Goal: Transaction & Acquisition: Purchase product/service

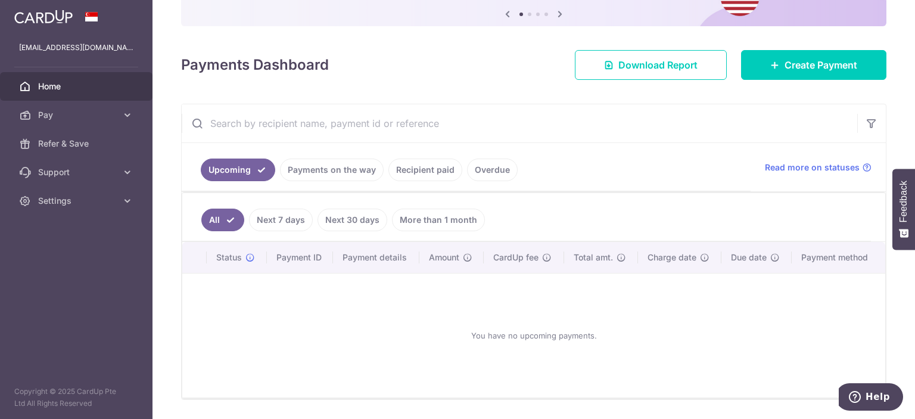
scroll to position [101, 0]
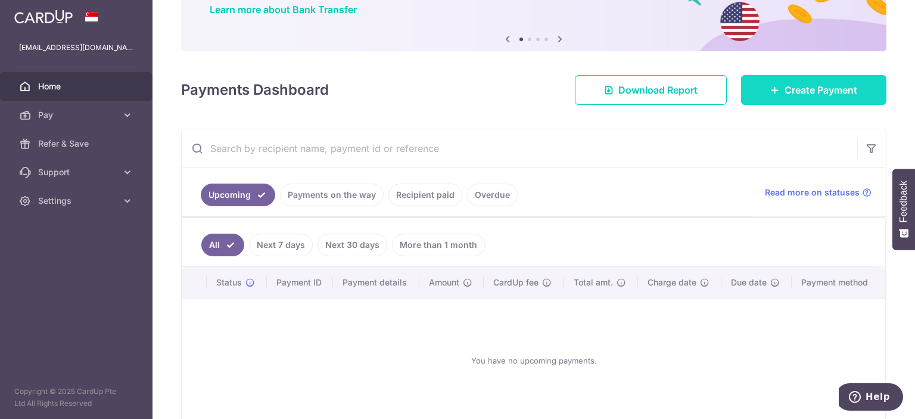
click at [820, 91] on span "Create Payment" at bounding box center [821, 90] width 73 height 14
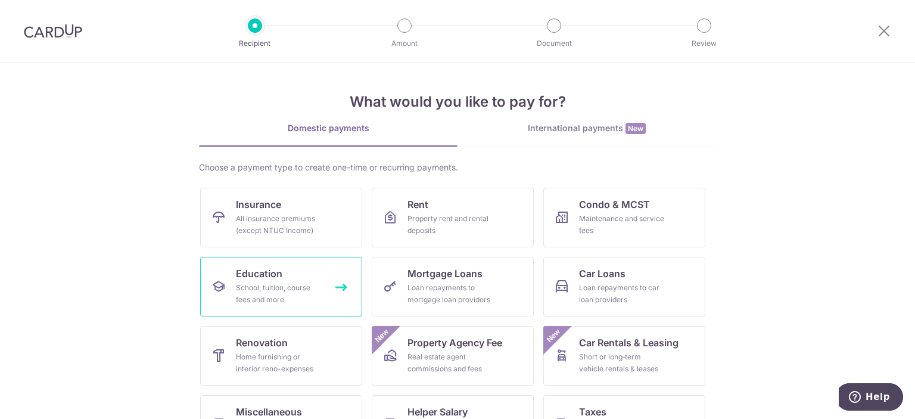
click at [248, 272] on span "Education" at bounding box center [259, 273] width 46 height 14
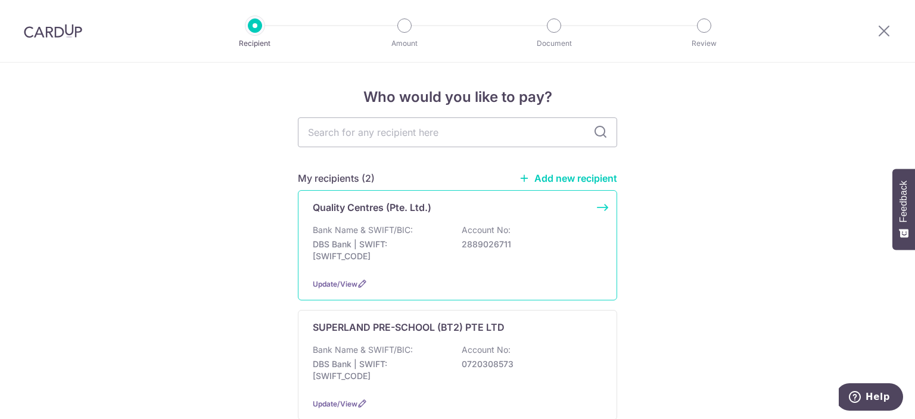
click at [382, 233] on p "Bank Name & SWIFT/BIC:" at bounding box center [363, 230] width 100 height 12
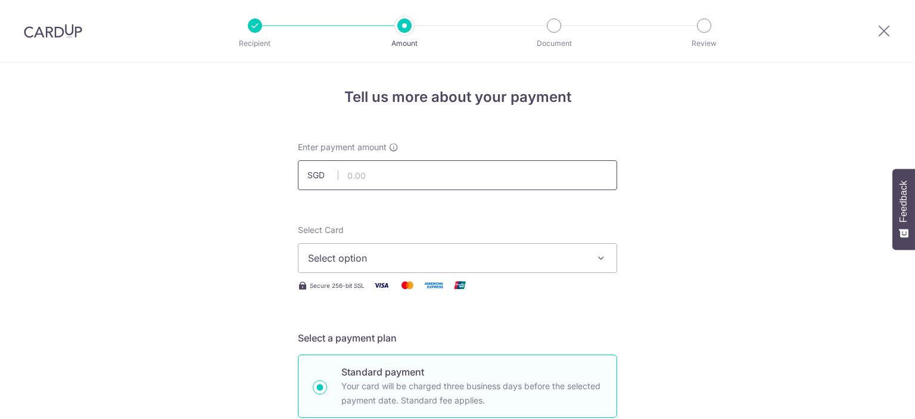
click at [403, 182] on input "text" at bounding box center [457, 175] width 319 height 30
type input "3,106.50"
click at [372, 254] on span "Select option" at bounding box center [447, 258] width 278 height 14
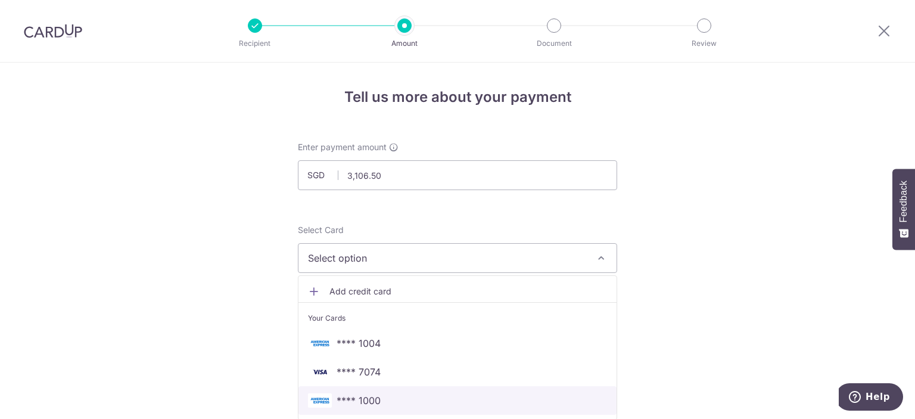
click at [355, 399] on span "**** 1000" at bounding box center [359, 400] width 44 height 14
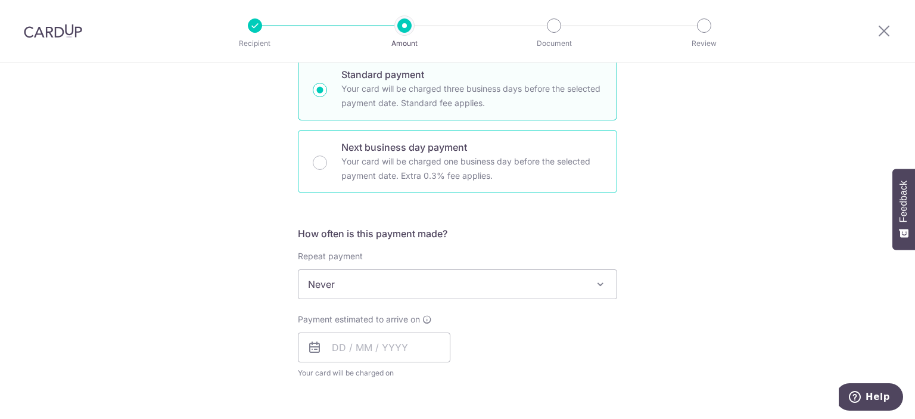
scroll to position [298, 0]
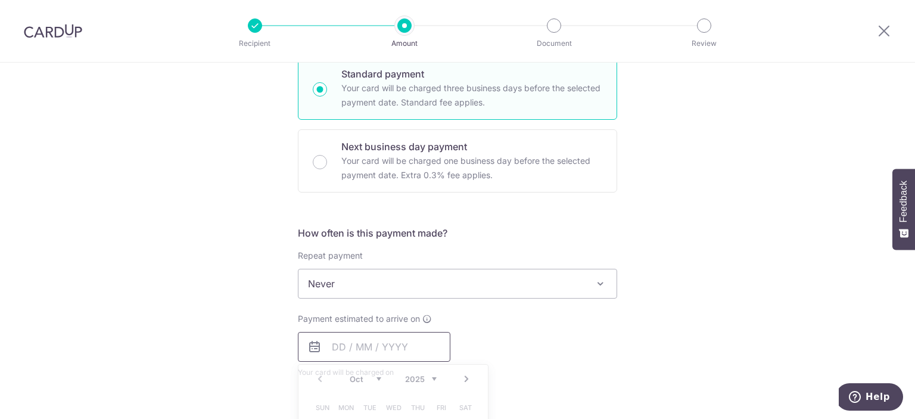
click at [331, 343] on input "text" at bounding box center [374, 347] width 152 height 30
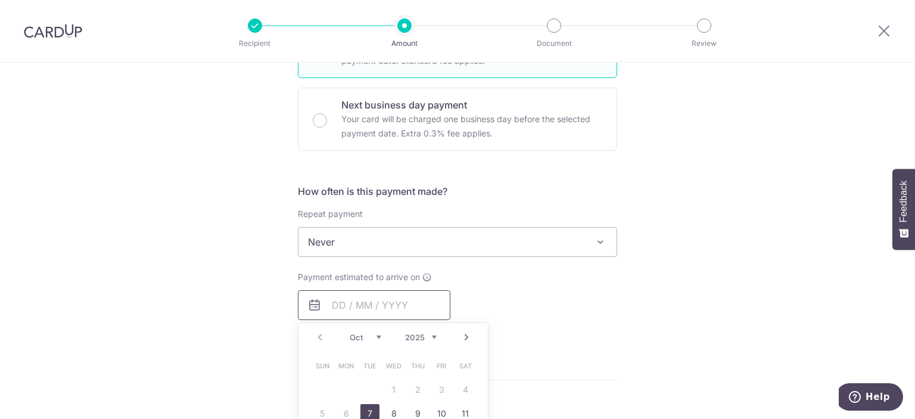
scroll to position [357, 0]
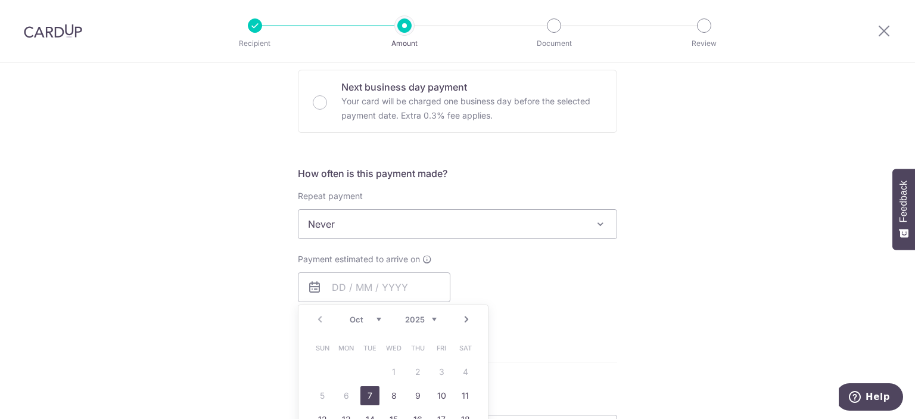
click at [367, 395] on link "7" at bounding box center [369, 395] width 19 height 19
type input "[DATE]"
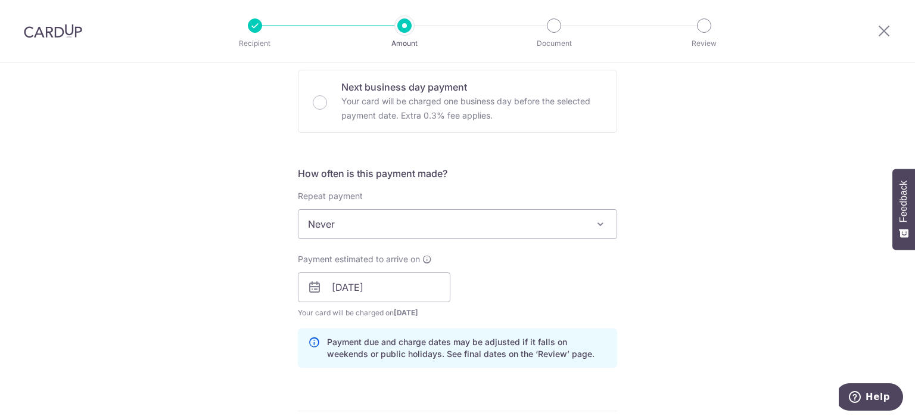
click at [696, 325] on div "Tell us more about your payment Enter payment amount SGD 3,106.50 3106.50 Selec…" at bounding box center [457, 268] width 915 height 1126
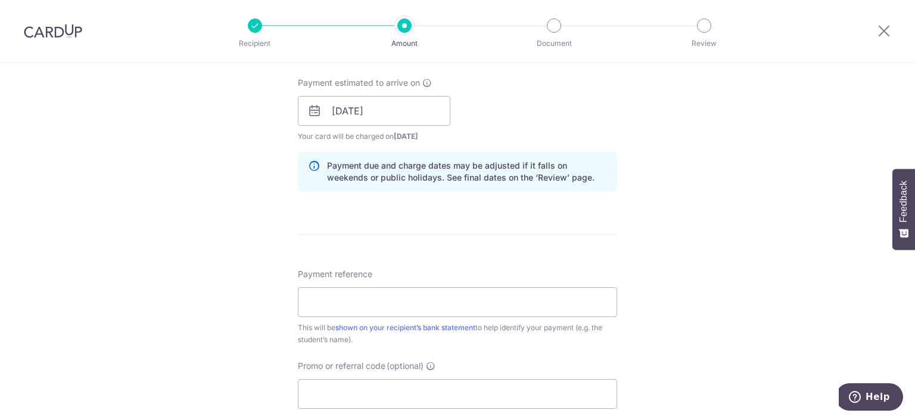
scroll to position [536, 0]
click at [317, 296] on input "Payment reference" at bounding box center [457, 300] width 319 height 30
type input "12379"
click at [740, 309] on div "Tell us more about your payment Enter payment amount SGD 3,106.50 3106.50 Selec…" at bounding box center [457, 89] width 915 height 1126
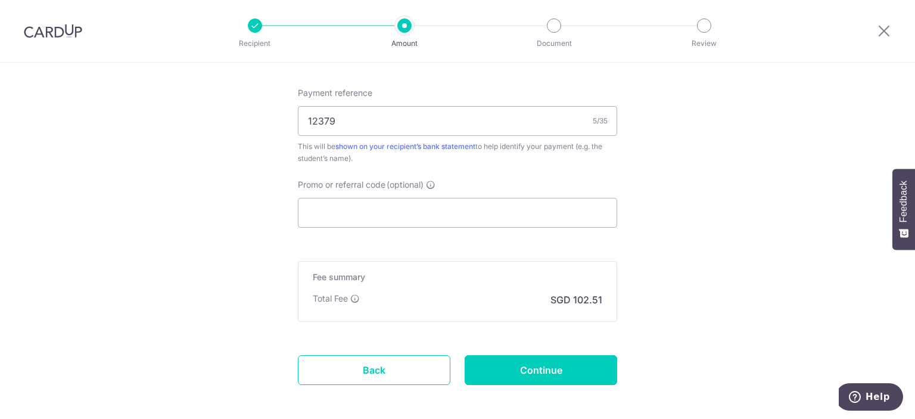
scroll to position [768, 0]
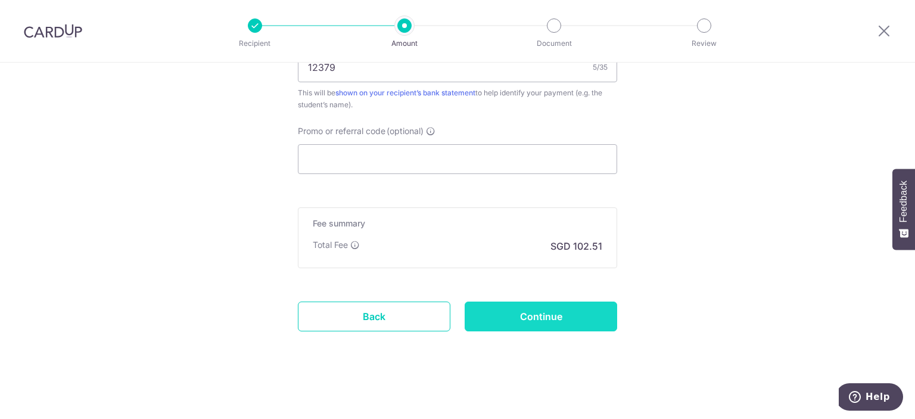
click at [515, 316] on input "Continue" at bounding box center [541, 316] width 152 height 30
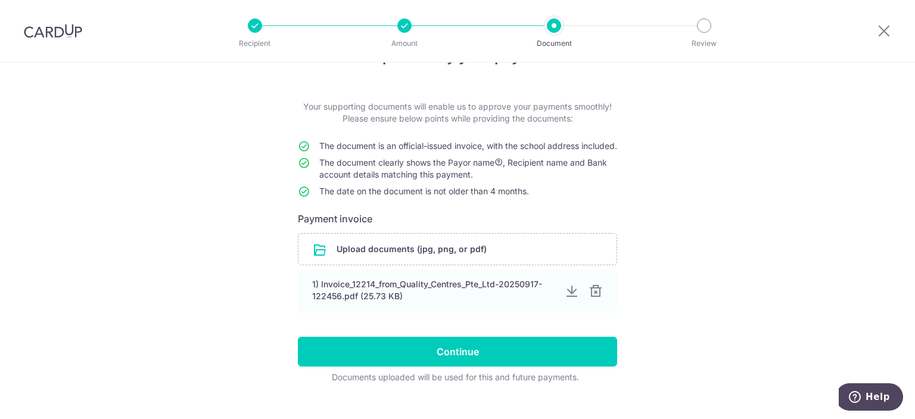
scroll to position [60, 0]
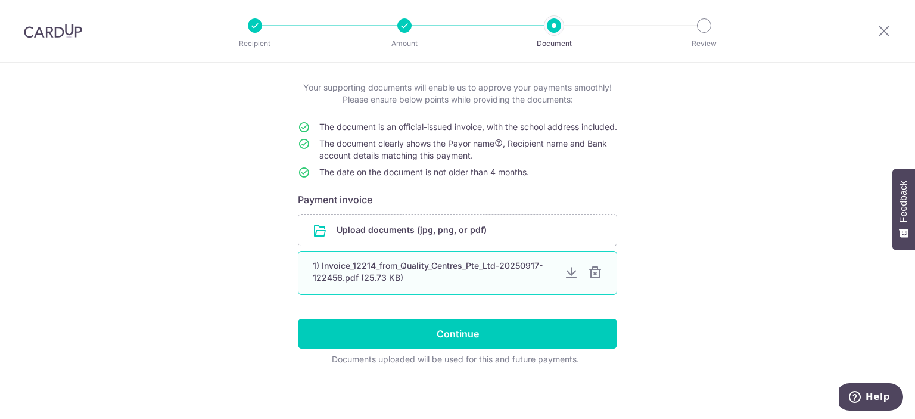
click at [593, 280] on div at bounding box center [595, 273] width 14 height 14
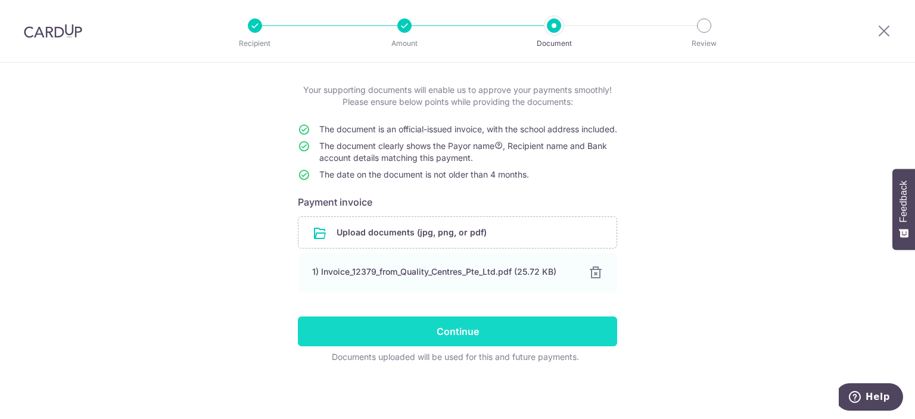
click at [471, 343] on input "Continue" at bounding box center [457, 331] width 319 height 30
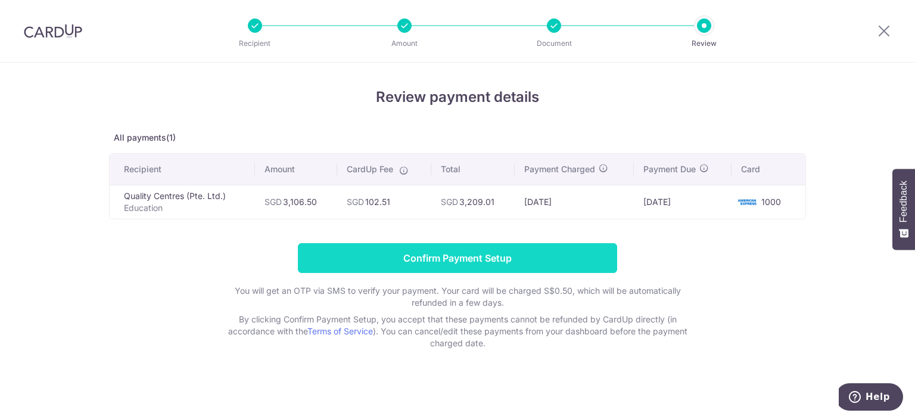
click at [453, 261] on input "Confirm Payment Setup" at bounding box center [457, 258] width 319 height 30
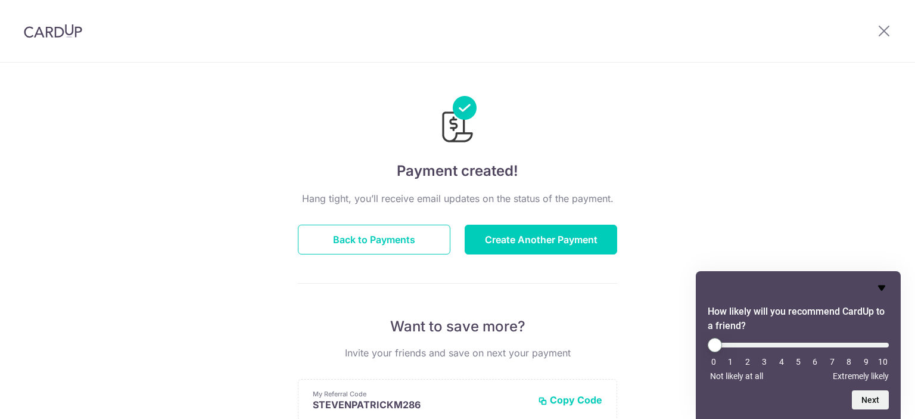
click at [886, 285] on icon "Hide survey" at bounding box center [881, 288] width 14 height 14
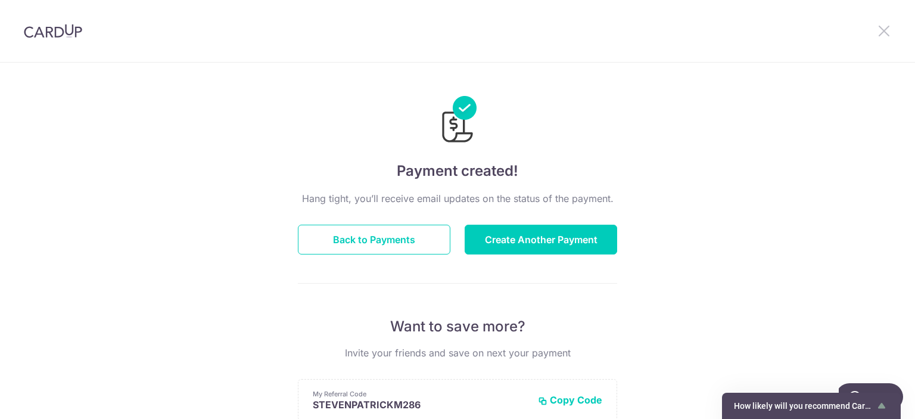
click at [886, 30] on icon at bounding box center [884, 30] width 14 height 15
